Goal: Task Accomplishment & Management: Complete application form

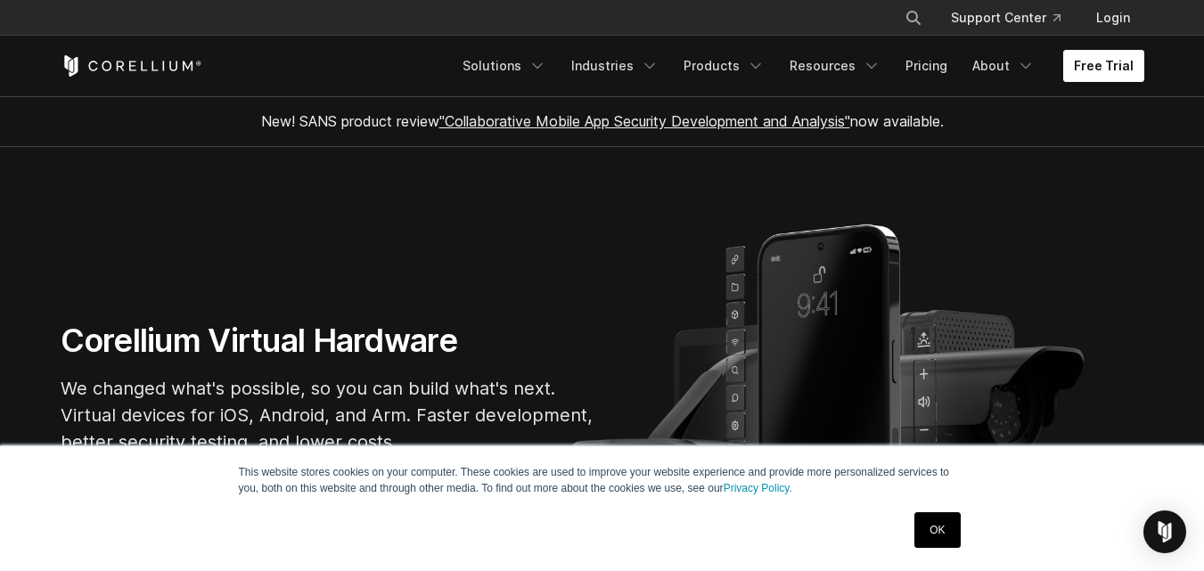
click at [1083, 61] on link "Free Trial" at bounding box center [1103, 66] width 81 height 32
click at [1084, 61] on link "Free Trial" at bounding box center [1103, 66] width 81 height 32
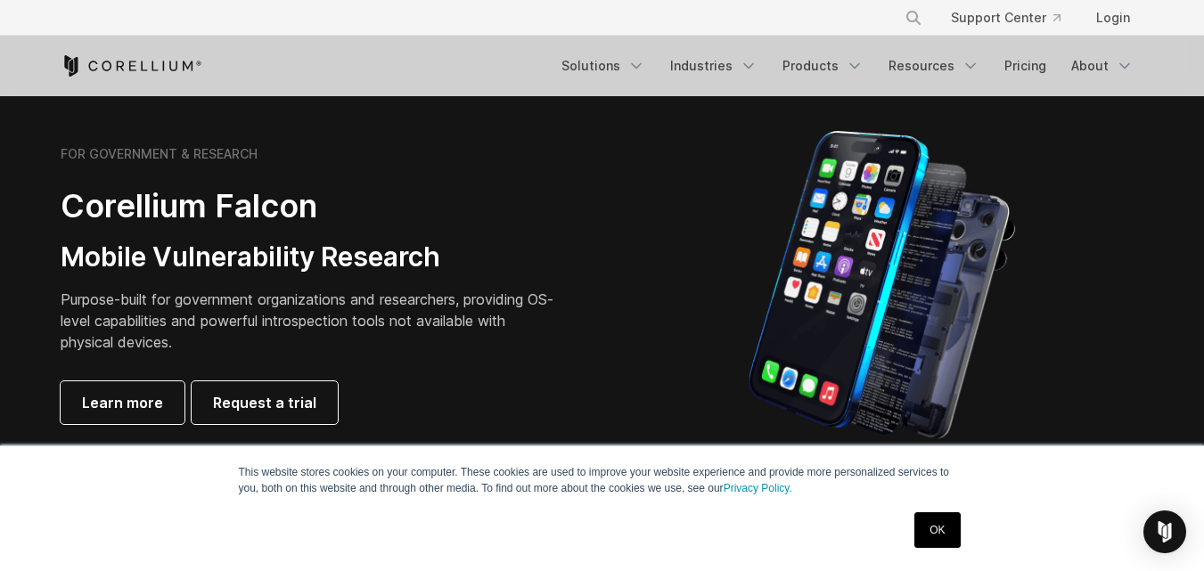
scroll to position [839, 0]
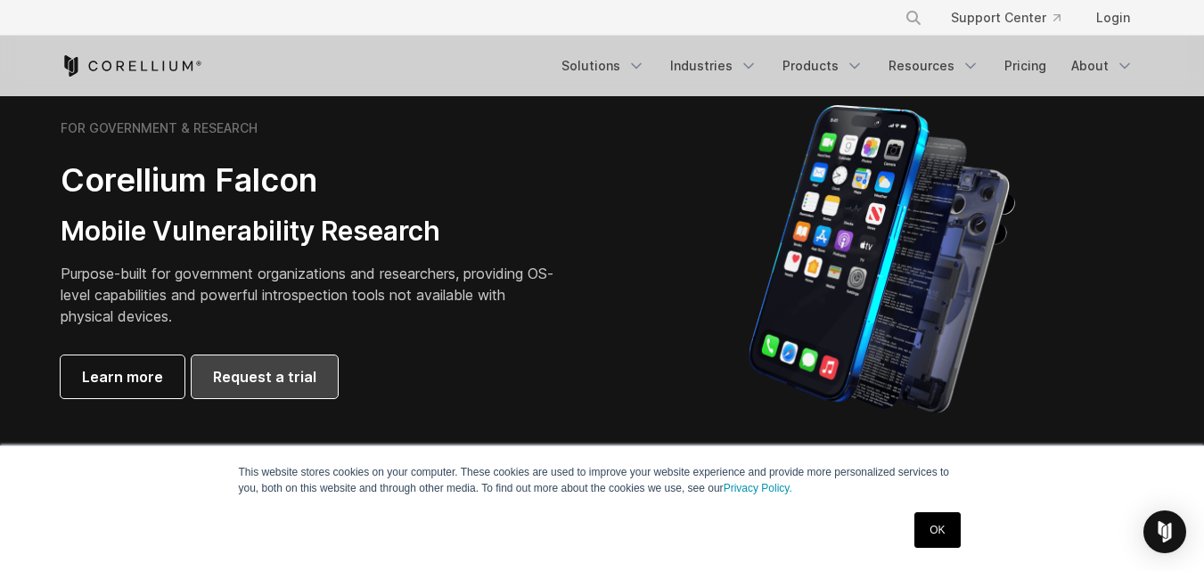
click at [303, 379] on span "Request a trial" at bounding box center [264, 376] width 103 height 21
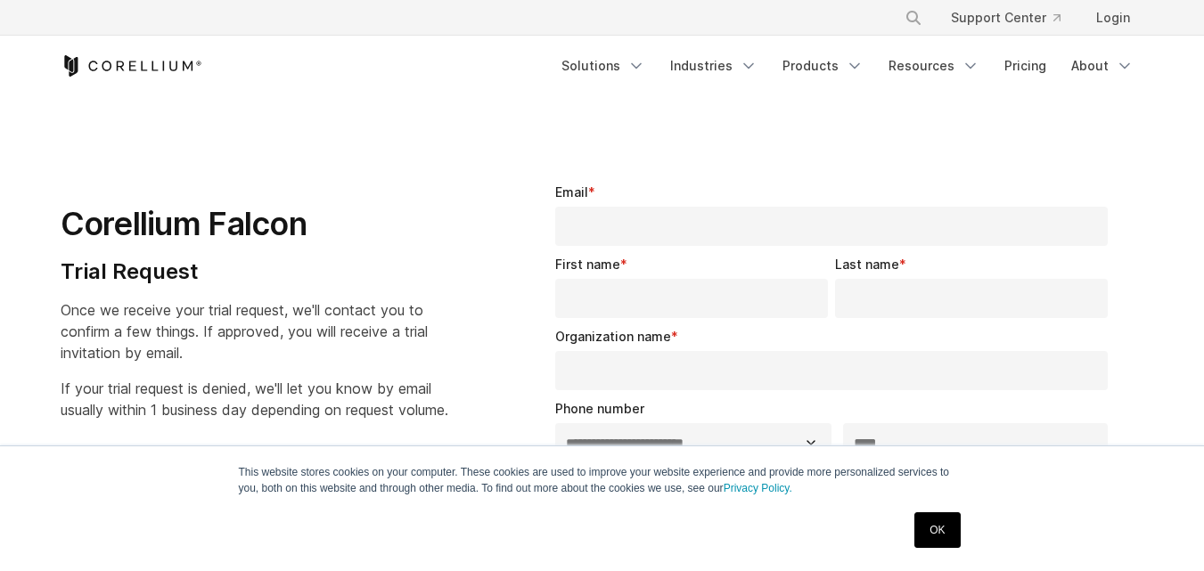
select select "**"
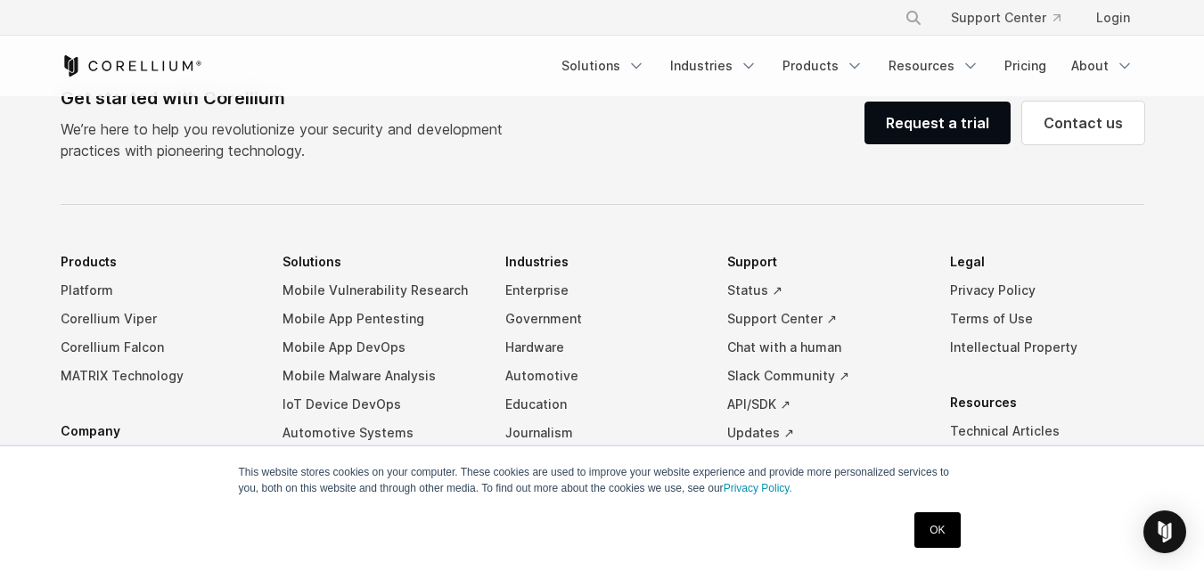
scroll to position [1142, 0]
